Goal: Transaction & Acquisition: Download file/media

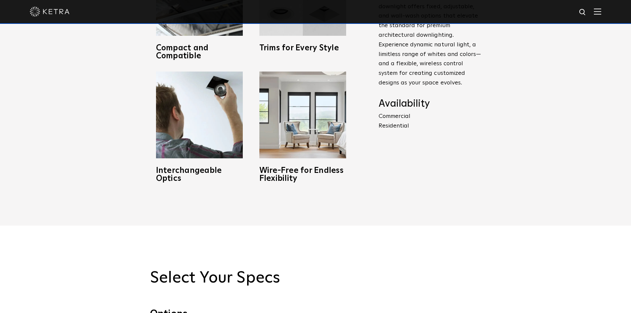
scroll to position [596, 0]
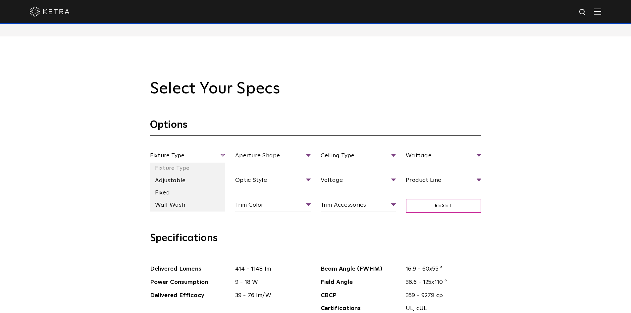
click at [221, 155] on span "Fixture Type" at bounding box center [187, 157] width 75 height 12
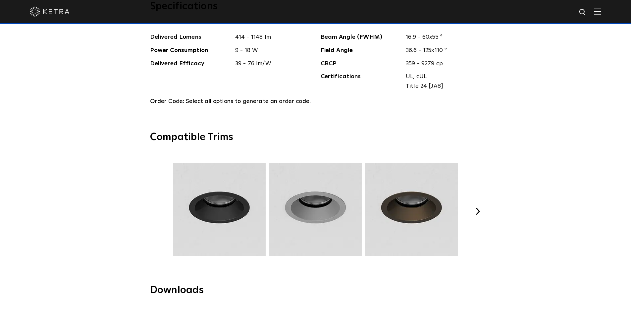
scroll to position [993, 0]
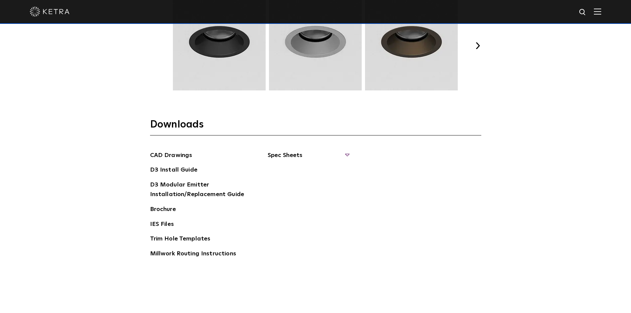
click at [319, 157] on span "Spec Sheets" at bounding box center [308, 158] width 81 height 15
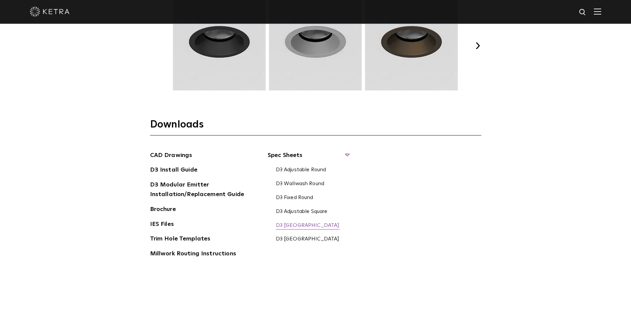
click at [307, 226] on link "D3 Wallwash Square" at bounding box center [308, 225] width 64 height 7
click at [600, 10] on img at bounding box center [597, 11] width 7 height 6
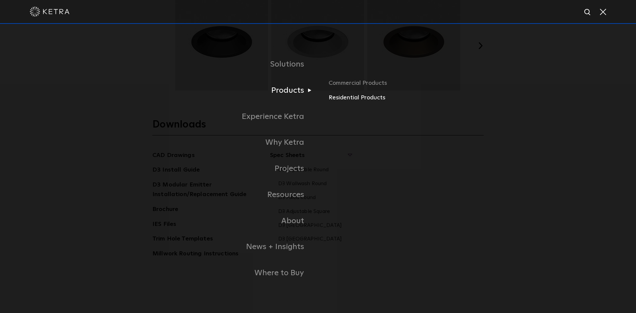
click at [354, 98] on link "Residential Products" at bounding box center [405, 98] width 155 height 10
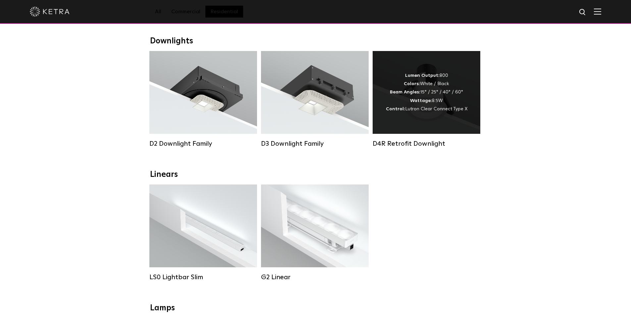
scroll to position [99, 0]
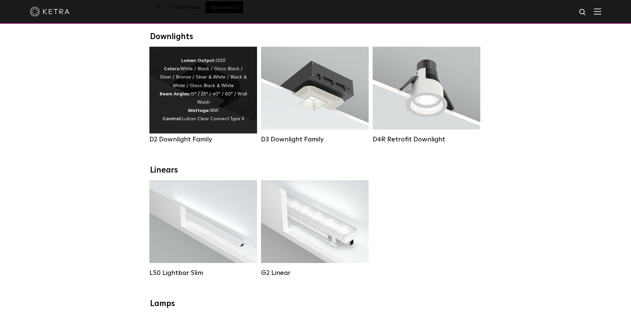
click at [219, 98] on div "Lumen Output: 1200 Colors: White / Black / Gloss Black / Silver / Bronze / Silv…" at bounding box center [203, 90] width 88 height 67
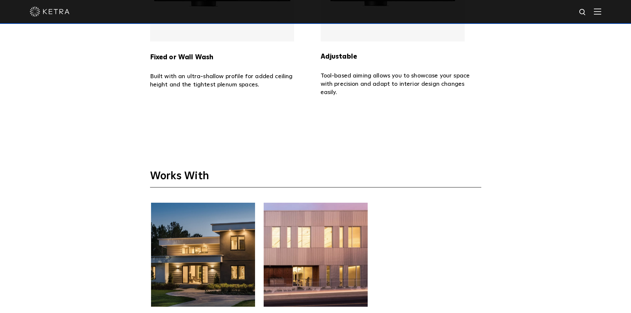
scroll to position [1854, 0]
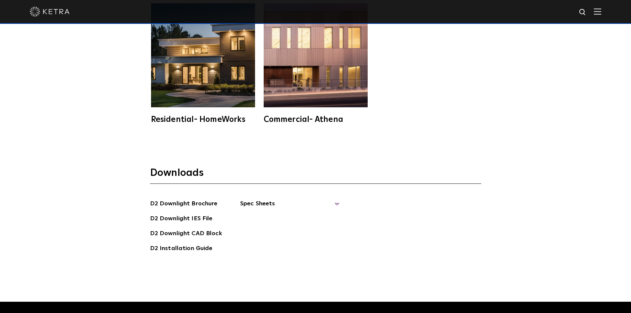
click at [335, 199] on span "Spec Sheets" at bounding box center [289, 206] width 99 height 15
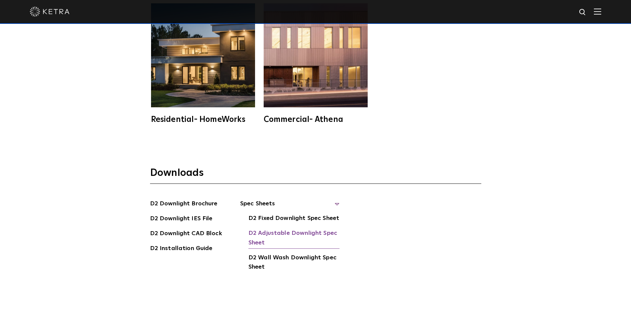
click at [318, 228] on link "D2 Adjustable Downlight Spec Sheet" at bounding box center [293, 238] width 91 height 20
